Goal: Find specific page/section: Find specific page/section

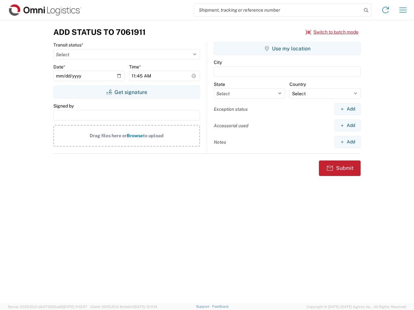
click at [278, 10] on input "search" at bounding box center [278, 10] width 168 height 12
click at [366, 10] on icon at bounding box center [366, 10] width 9 height 9
click at [386, 10] on icon at bounding box center [385, 10] width 10 height 10
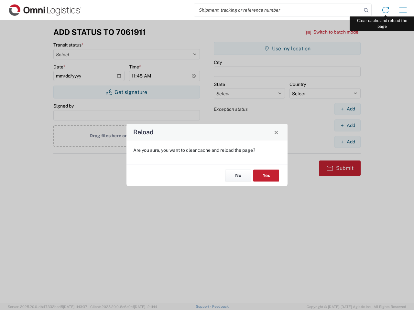
click at [403, 10] on div "Reload Are you sure, you want to clear cache and reload the page? No Yes" at bounding box center [207, 155] width 414 height 310
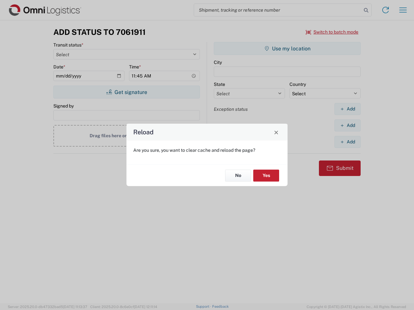
click at [332, 32] on div "Reload Are you sure, you want to clear cache and reload the page? No Yes" at bounding box center [207, 155] width 414 height 310
click at [126, 92] on div "Reload Are you sure, you want to clear cache and reload the page? No Yes" at bounding box center [207, 155] width 414 height 310
click at [287, 49] on div "Reload Are you sure, you want to clear cache and reload the page? No Yes" at bounding box center [207, 155] width 414 height 310
click at [347, 109] on div "Reload Are you sure, you want to clear cache and reload the page? No Yes" at bounding box center [207, 155] width 414 height 310
click at [347, 125] on div "Reload Are you sure, you want to clear cache and reload the page? No Yes" at bounding box center [207, 155] width 414 height 310
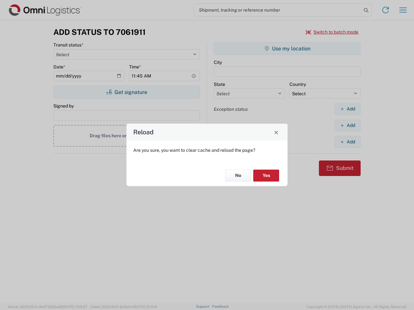
click at [347, 142] on div "Reload Are you sure, you want to clear cache and reload the page? No Yes" at bounding box center [207, 155] width 414 height 310
